Goal: Task Accomplishment & Management: Complete application form

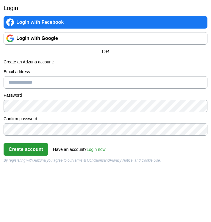
click at [22, 84] on input "Email address" at bounding box center [106, 82] width 204 height 13
type input "**********"
click at [34, 150] on button "Create account" at bounding box center [26, 149] width 45 height 13
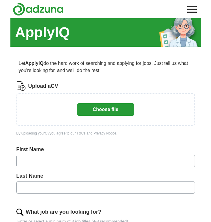
click at [97, 106] on button "Choose file" at bounding box center [105, 109] width 57 height 13
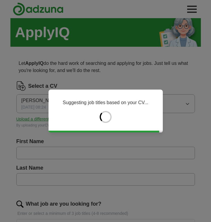
type input "*****"
type input "******"
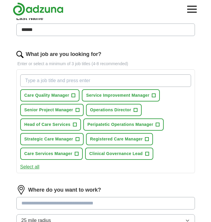
scroll to position [152, 0]
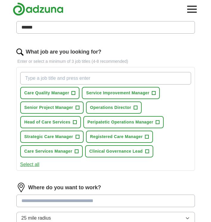
click at [92, 95] on span "Service Improvement Manager" at bounding box center [117, 93] width 63 height 6
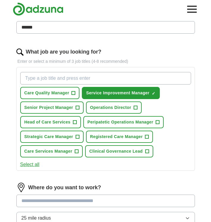
click at [73, 94] on span "+" at bounding box center [74, 93] width 4 height 5
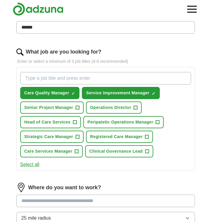
click at [62, 125] on span "Head of Care Services" at bounding box center [47, 122] width 46 height 6
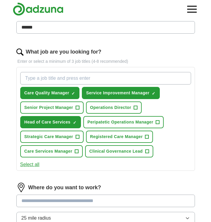
click at [108, 122] on span "Peripatetic Operations Manager" at bounding box center [121, 122] width 66 height 6
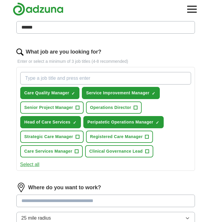
click at [70, 137] on span "Strategic Care Manager" at bounding box center [48, 137] width 49 height 6
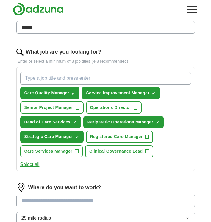
click at [71, 152] on span "Care Services Manager" at bounding box center [48, 151] width 48 height 6
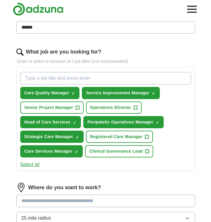
click at [168, 182] on form "Select a CV [PERSON_NAME] [DATE].pdf [DATE] 08:24 Upload a different CV By uplo…" at bounding box center [105, 125] width 179 height 392
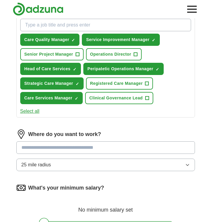
scroll to position [207, 0]
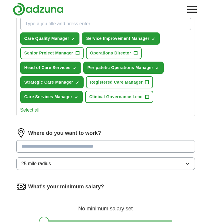
click at [83, 150] on input at bounding box center [105, 146] width 179 height 13
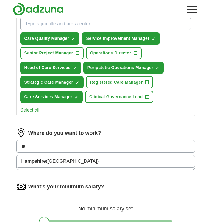
type input "*"
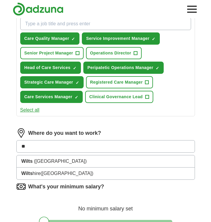
type input "*"
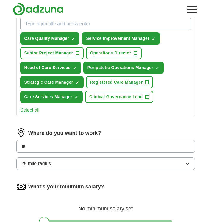
type input "*"
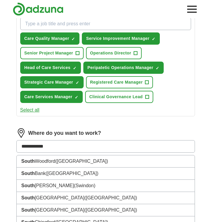
type input "**********"
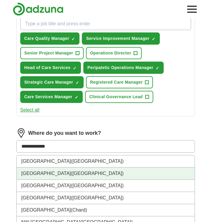
click at [53, 174] on li "[GEOGRAPHIC_DATA] ([GEOGRAPHIC_DATA])" at bounding box center [106, 174] width 178 height 12
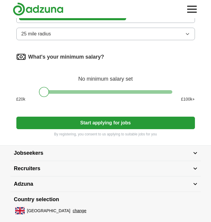
scroll to position [360, 0]
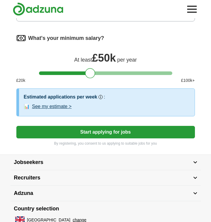
drag, startPoint x: 46, startPoint y: 72, endPoint x: 93, endPoint y: 80, distance: 46.9
click at [93, 80] on div "What's your minimum salary? At least £ 50k per year £ 20 k £ 100 k+" at bounding box center [105, 60] width 179 height 55
click at [59, 107] on button "See my estimate >" at bounding box center [52, 106] width 40 height 7
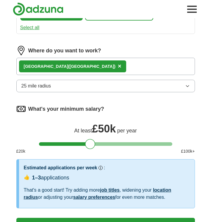
scroll to position [287, 0]
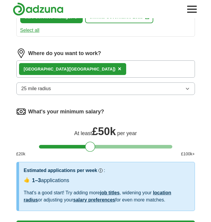
click at [187, 89] on icon "button" at bounding box center [187, 88] width 3 height 1
click at [161, 43] on form "Select a CV [PERSON_NAME] [DATE].pdf [DATE] 08:24 Upload a different CV By uplo…" at bounding box center [105, 18] width 179 height 446
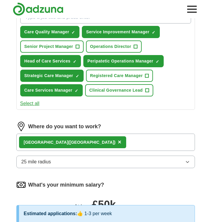
scroll to position [209, 0]
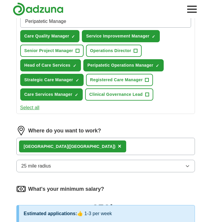
type input "Peripatetic Manager"
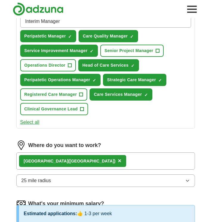
type input "Interim Manager"
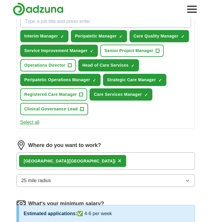
click at [123, 140] on form "Select a CV Karen_Sawyer_CV Sept 2025.pdf 22/09/2025, 08:24 Upload a different …" at bounding box center [105, 111] width 179 height 478
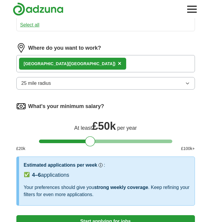
scroll to position [307, 0]
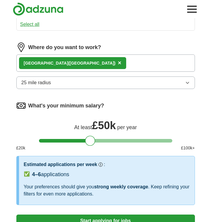
click at [88, 65] on div "South East England (UK) ×" at bounding box center [105, 63] width 179 height 17
click at [93, 63] on div "South East England (UK) ×" at bounding box center [105, 63] width 179 height 17
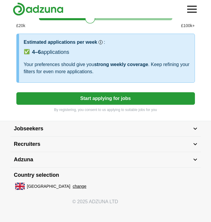
scroll to position [430, 0]
click at [97, 102] on button "Start applying for jobs" at bounding box center [105, 98] width 179 height 13
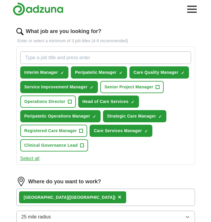
select select "**"
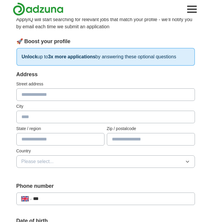
scroll to position [54, 0]
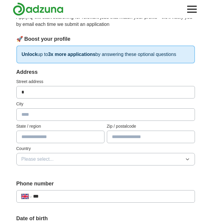
type input "*"
type input "**********"
type input "********"
type input "*********"
type input "******"
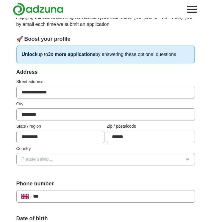
click at [45, 159] on span "Please select..." at bounding box center [37, 159] width 32 height 7
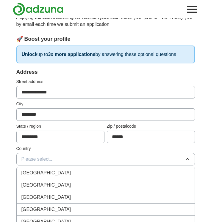
click at [44, 175] on span "[GEOGRAPHIC_DATA]" at bounding box center [46, 172] width 50 height 7
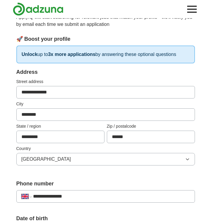
type input "**********"
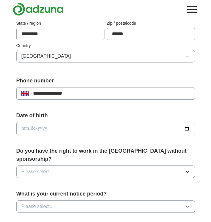
scroll to position [160, 0]
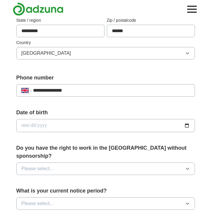
click at [25, 126] on input "date" at bounding box center [105, 125] width 179 height 13
type input "**********"
click at [112, 128] on input "**********" at bounding box center [105, 125] width 179 height 13
click at [102, 168] on div "Do you have the right to work in the UK without sponsorship? Please select..." at bounding box center [105, 162] width 179 height 36
click at [43, 165] on span "Please select..." at bounding box center [37, 168] width 32 height 7
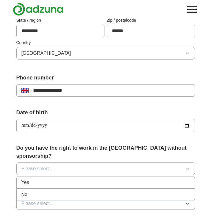
click at [34, 179] on div "Yes" at bounding box center [105, 182] width 169 height 7
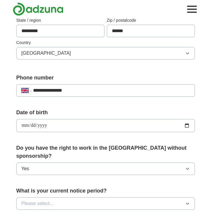
click at [40, 200] on span "Please select..." at bounding box center [37, 203] width 32 height 7
click at [45, 200] on span "Please select..." at bounding box center [37, 203] width 32 height 7
click at [185, 201] on icon "button" at bounding box center [187, 203] width 5 height 5
click at [137, 215] on li "None" at bounding box center [106, 217] width 178 height 12
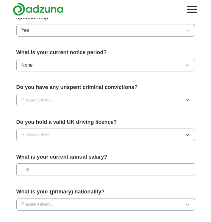
scroll to position [300, 0]
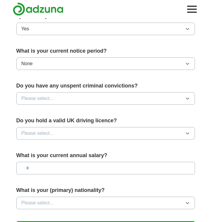
click at [188, 96] on icon "button" at bounding box center [187, 98] width 5 height 5
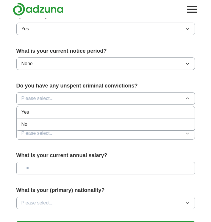
click at [142, 121] on div "No" at bounding box center [105, 124] width 169 height 7
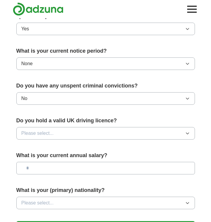
click at [129, 128] on button "Please select..." at bounding box center [105, 133] width 179 height 13
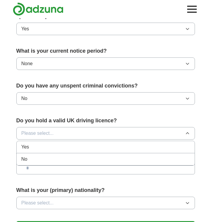
click at [107, 144] on div "Yes" at bounding box center [105, 147] width 169 height 7
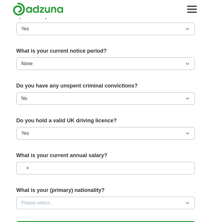
click at [78, 163] on input "text" at bounding box center [105, 168] width 179 height 13
type input "*******"
click at [184, 197] on button "Please select..." at bounding box center [105, 203] width 179 height 13
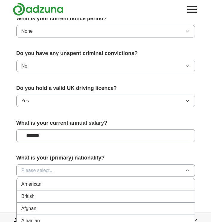
scroll to position [333, 0]
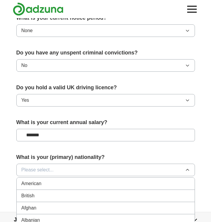
click at [79, 192] on div "British" at bounding box center [105, 195] width 169 height 7
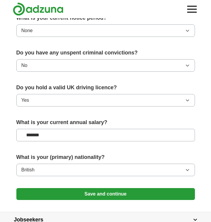
click at [127, 188] on button "Save and continue" at bounding box center [105, 194] width 179 height 12
